Goal: Task Accomplishment & Management: Use online tool/utility

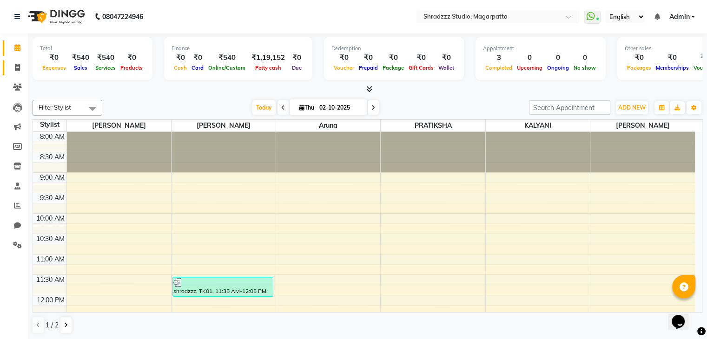
scroll to position [405, 0]
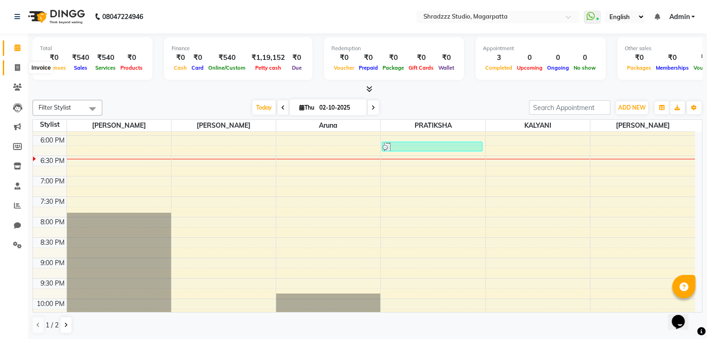
click at [17, 69] on icon at bounding box center [17, 67] width 5 height 7
select select "4544"
select select "service"
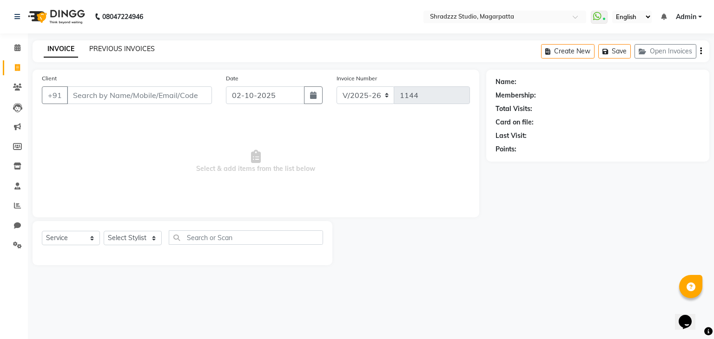
click at [138, 49] on link "PREVIOUS INVOICES" at bounding box center [122, 49] width 66 height 8
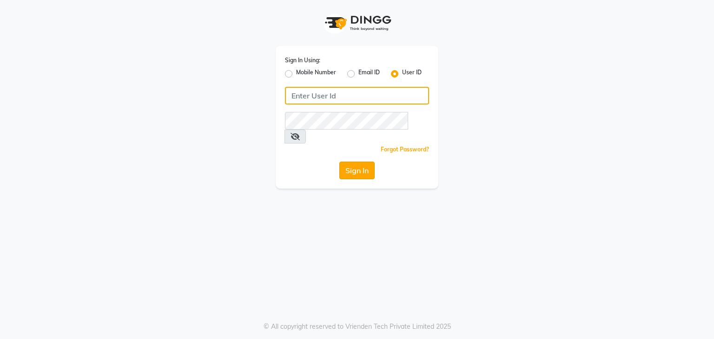
type input "shradzzzstudio"
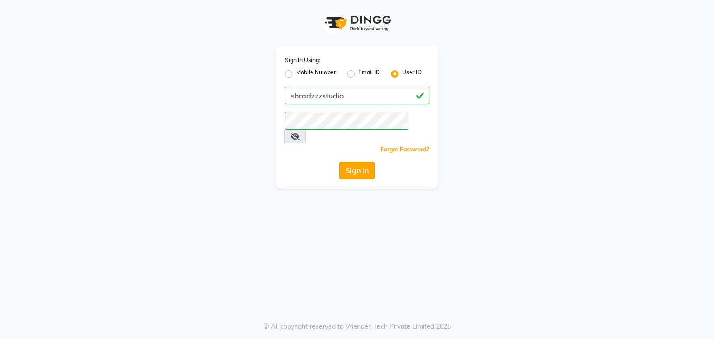
click at [364, 162] on button "Sign In" at bounding box center [356, 171] width 35 height 18
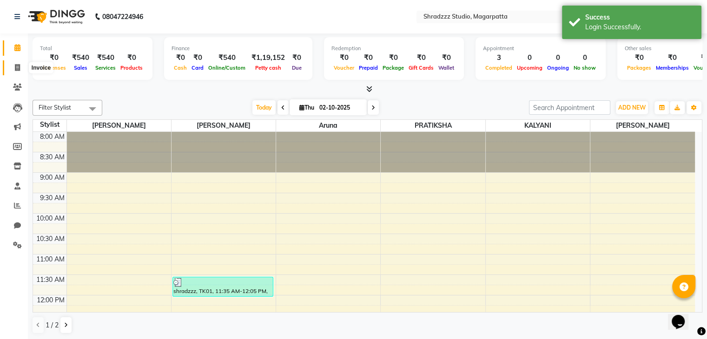
click at [15, 68] on icon at bounding box center [17, 67] width 5 height 7
select select "4544"
select select "service"
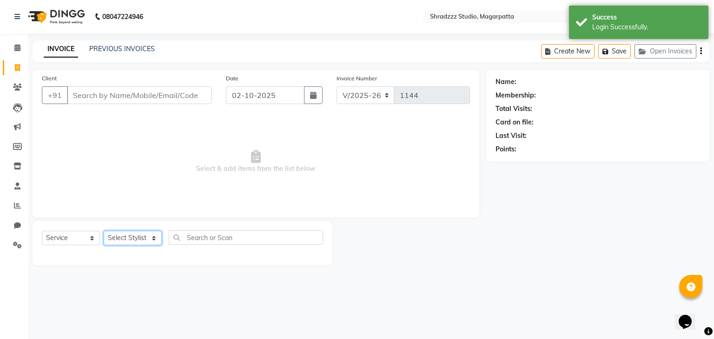
click at [123, 241] on select "Select Stylist Aruna KALYANI KRISHANA Manager nikita PRATIKSHA Sameer shaikh Sa…" at bounding box center [133, 238] width 58 height 14
select select "26213"
click at [104, 231] on select "Select Stylist Aruna KALYANI KRISHANA Manager nikita PRATIKSHA Sameer shaikh Sa…" at bounding box center [133, 238] width 58 height 14
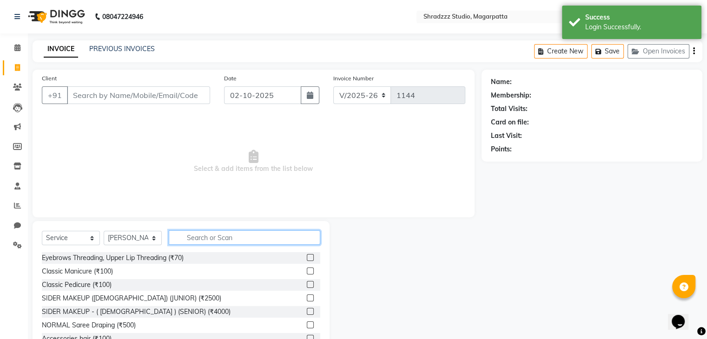
click at [263, 234] on input "text" at bounding box center [245, 238] width 152 height 14
type input "2"
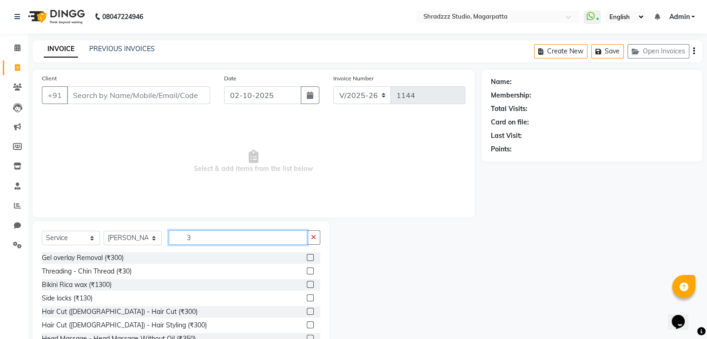
type input "3"
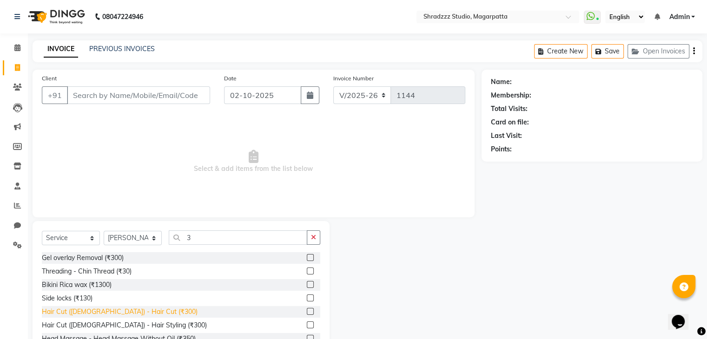
click at [132, 313] on div "Hair Cut (Male) - Hair Cut (₹300)" at bounding box center [120, 312] width 156 height 10
checkbox input "false"
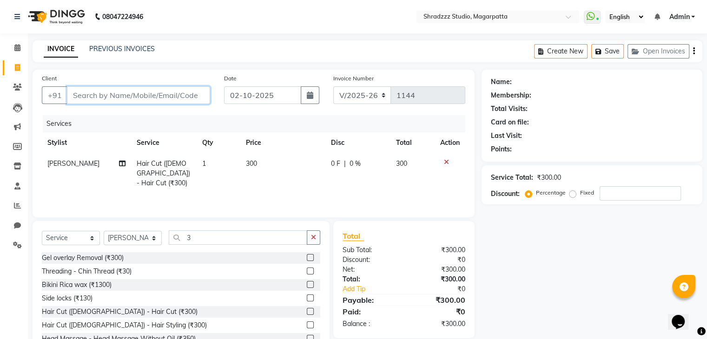
click at [134, 97] on input "Client" at bounding box center [138, 95] width 143 height 18
type input "7"
type input "0"
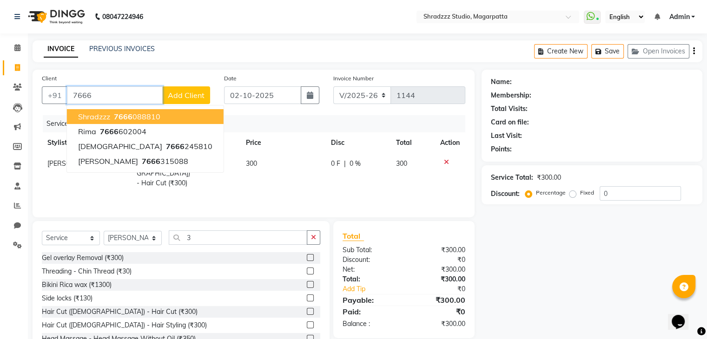
click at [133, 116] on ngb-highlight "7666 088810" at bounding box center [136, 116] width 48 height 9
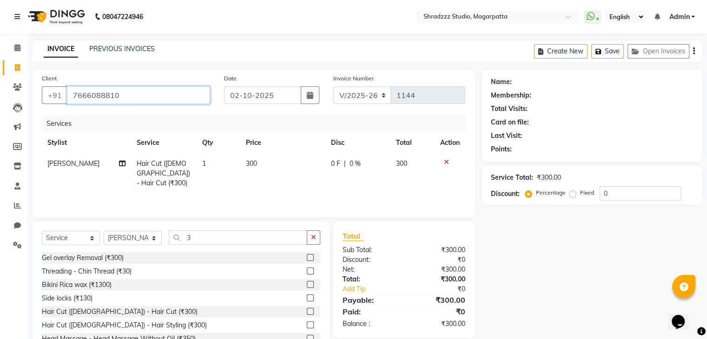
type input "7666088810"
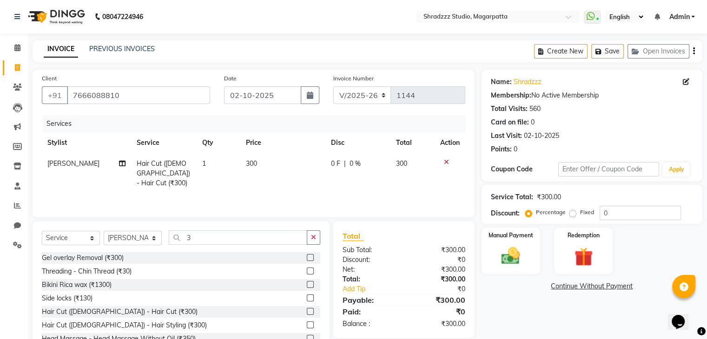
click at [247, 165] on span "300" at bounding box center [251, 163] width 11 height 8
select select "26213"
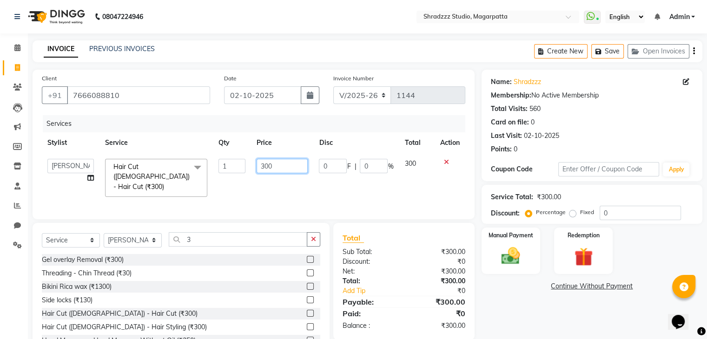
click at [264, 169] on input "300" at bounding box center [282, 166] width 51 height 14
type input "200"
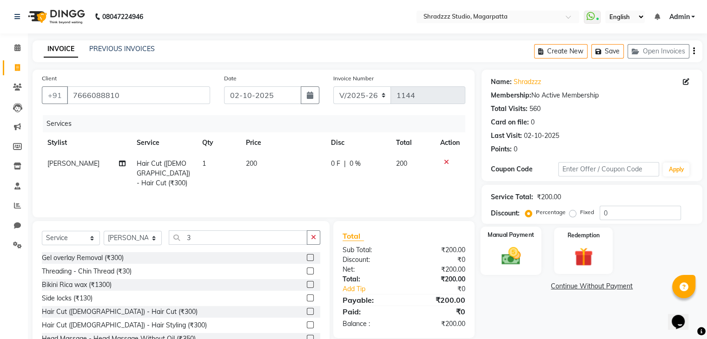
click at [509, 257] on img at bounding box center [510, 256] width 31 height 22
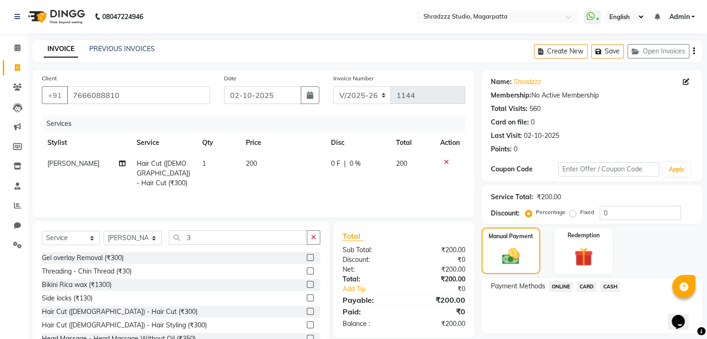
click at [613, 289] on span "CASH" at bounding box center [610, 287] width 20 height 11
click at [601, 336] on button "Add Payment" at bounding box center [628, 336] width 130 height 14
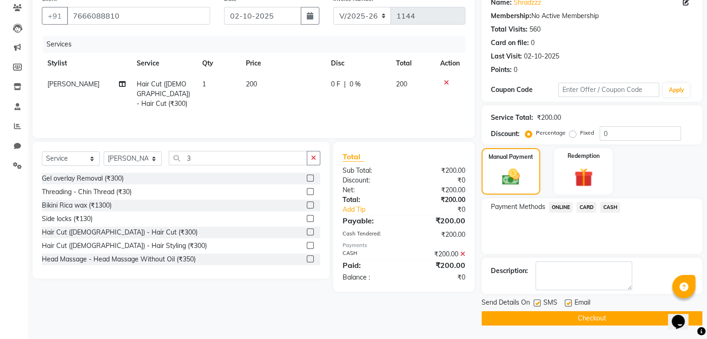
click at [597, 316] on button "Checkout" at bounding box center [591, 318] width 221 height 14
